Goal: Task Accomplishment & Management: Manage account settings

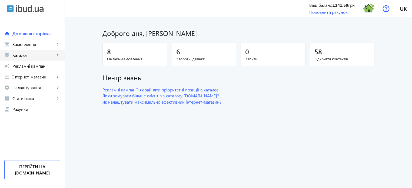
click at [30, 56] on span "Каталог" at bounding box center [33, 54] width 42 height 5
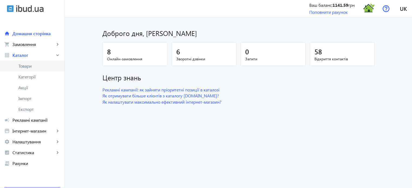
click at [28, 68] on span "Товари" at bounding box center [39, 65] width 42 height 5
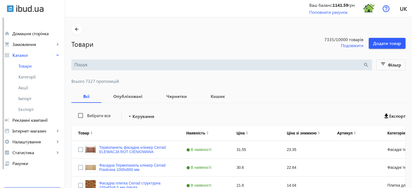
click at [74, 65] on input "search" at bounding box center [218, 65] width 289 height 6
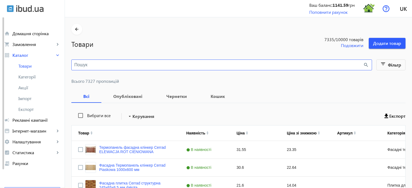
paste input "ATLANTIS"
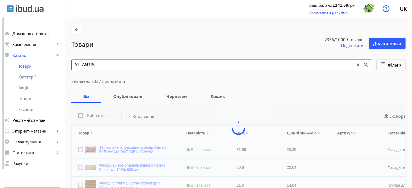
type input "ATLANTIS"
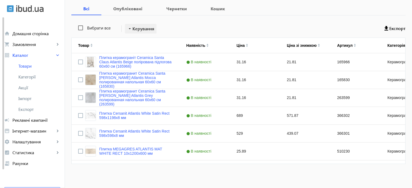
scroll to position [88, 0]
click at [138, 130] on link "Плитка Cersanit Atlantis White Satin Rect 598x598x8 мм" at bounding box center [136, 133] width 74 height 9
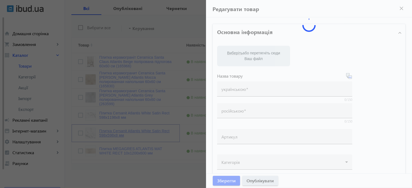
type input "Плитка Cersanit Atlantis White Satin Rect 598x598x8 мм"
type input "366301"
type input "529"
type input "10"
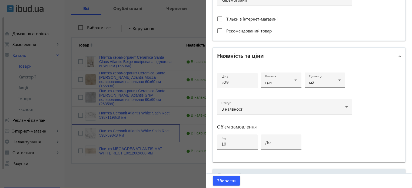
scroll to position [216, 0]
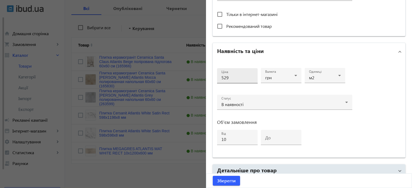
click at [235, 78] on input "529" at bounding box center [238, 78] width 32 height 6
type input "559"
click at [224, 180] on span "Зберегти" at bounding box center [226, 181] width 19 height 6
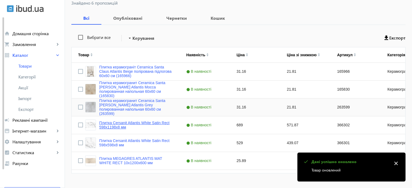
scroll to position [81, 0]
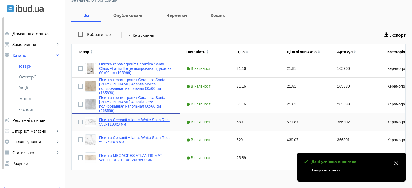
click at [131, 119] on link "Плитка Cersanit Atlantis White Satin Rect 598x1198x8 мм" at bounding box center [136, 122] width 74 height 9
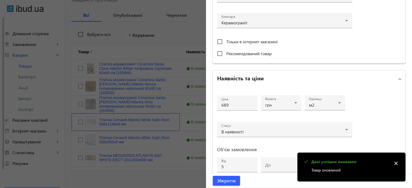
scroll to position [189, 0]
click at [233, 104] on input "689" at bounding box center [238, 105] width 32 height 6
type input "6"
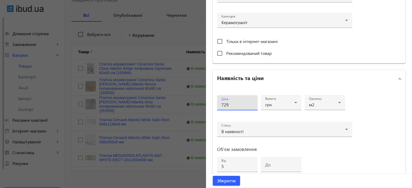
type input "729"
click at [213, 176] on button "Зберегти" at bounding box center [226, 181] width 27 height 10
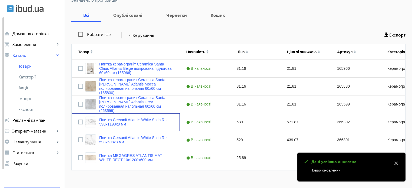
scroll to position [0, 0]
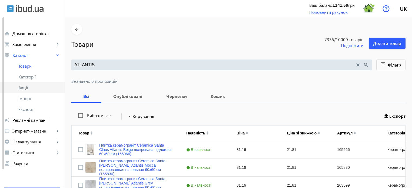
click at [32, 87] on span "Акції" at bounding box center [39, 87] width 42 height 5
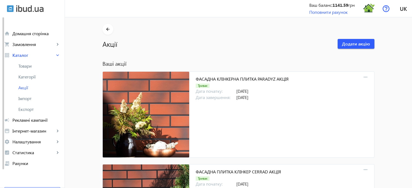
scroll to position [1126, 0]
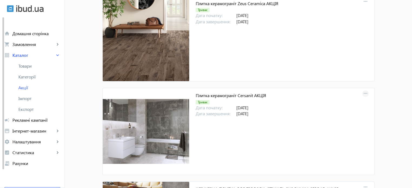
click at [367, 92] on mat-icon "more_horiz" at bounding box center [366, 94] width 8 height 8
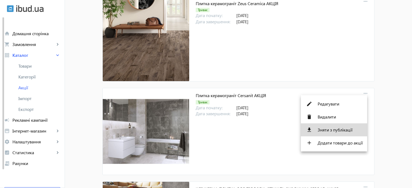
click at [339, 130] on span "Зняти з публікації" at bounding box center [340, 130] width 45 height 4
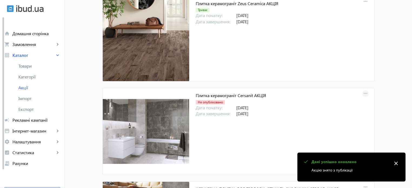
click at [364, 93] on mat-icon "more_horiz" at bounding box center [366, 94] width 8 height 8
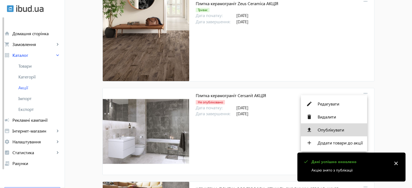
click at [342, 131] on span "Опублікувати" at bounding box center [340, 130] width 45 height 4
